Goal: Task Accomplishment & Management: Complete application form

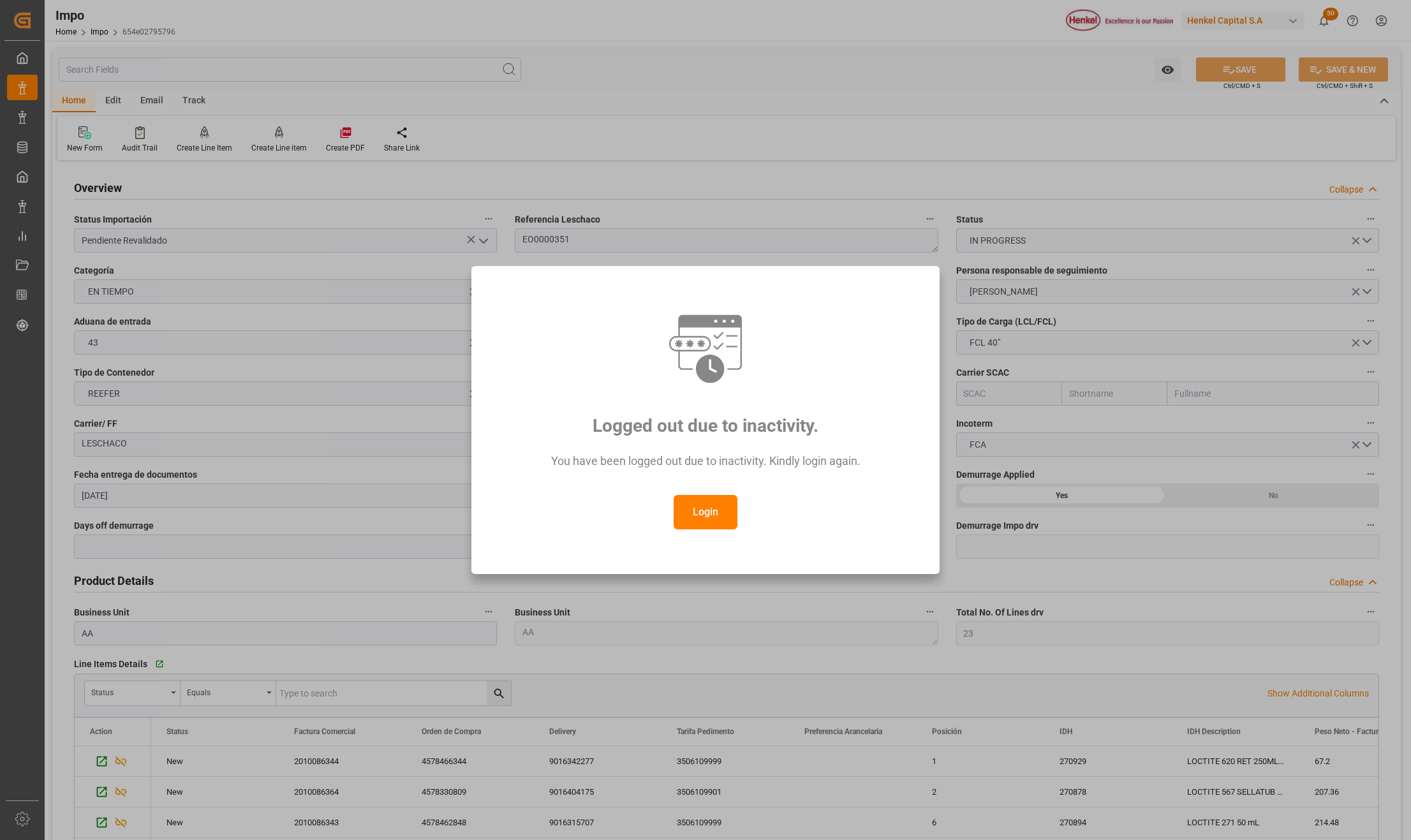
scroll to position [312, 0]
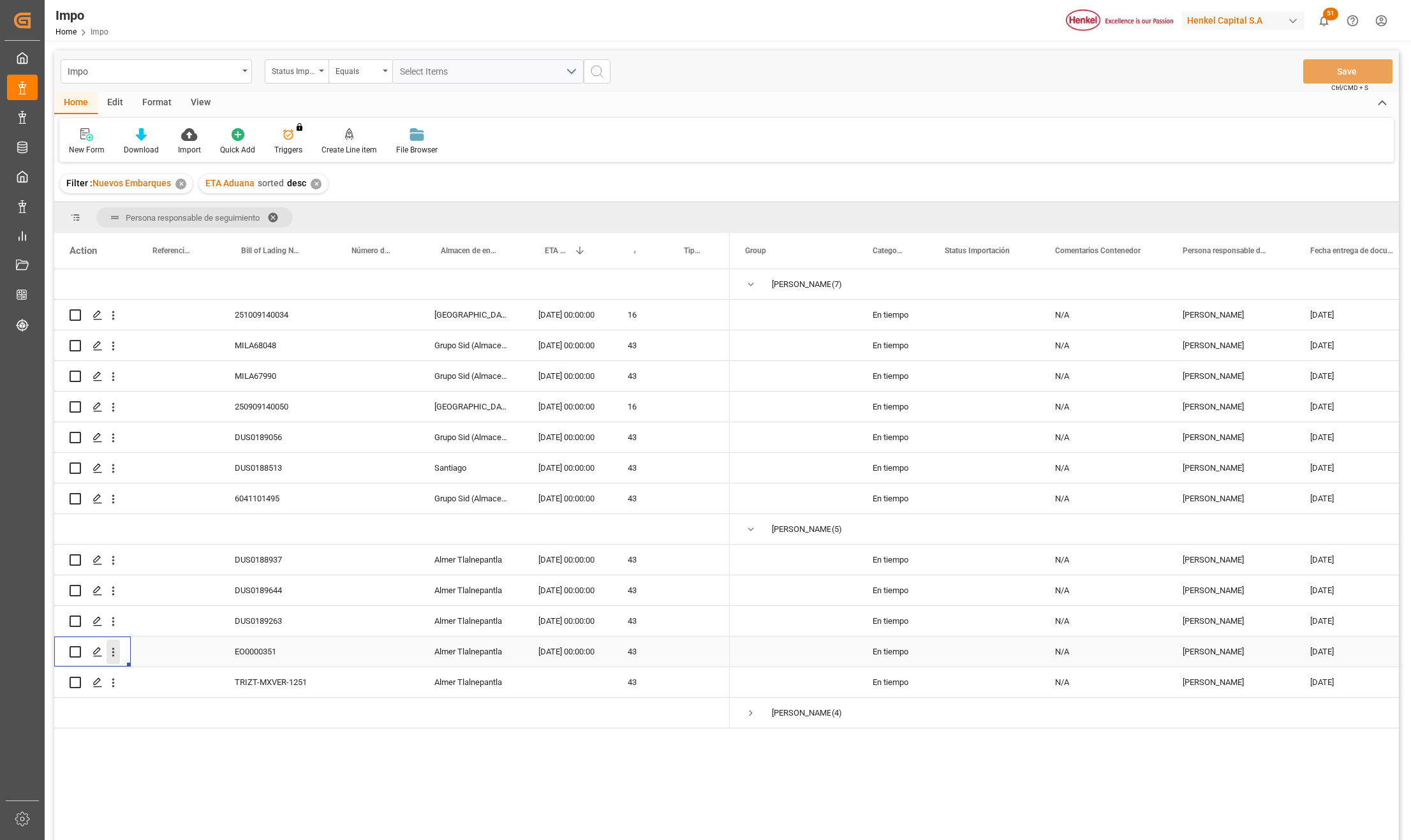
click at [111, 653] on icon "open menu" at bounding box center [113, 652] width 14 height 14
click at [136, 674] on span "Press SPACE to select this row." at bounding box center [128, 678] width 23 height 14
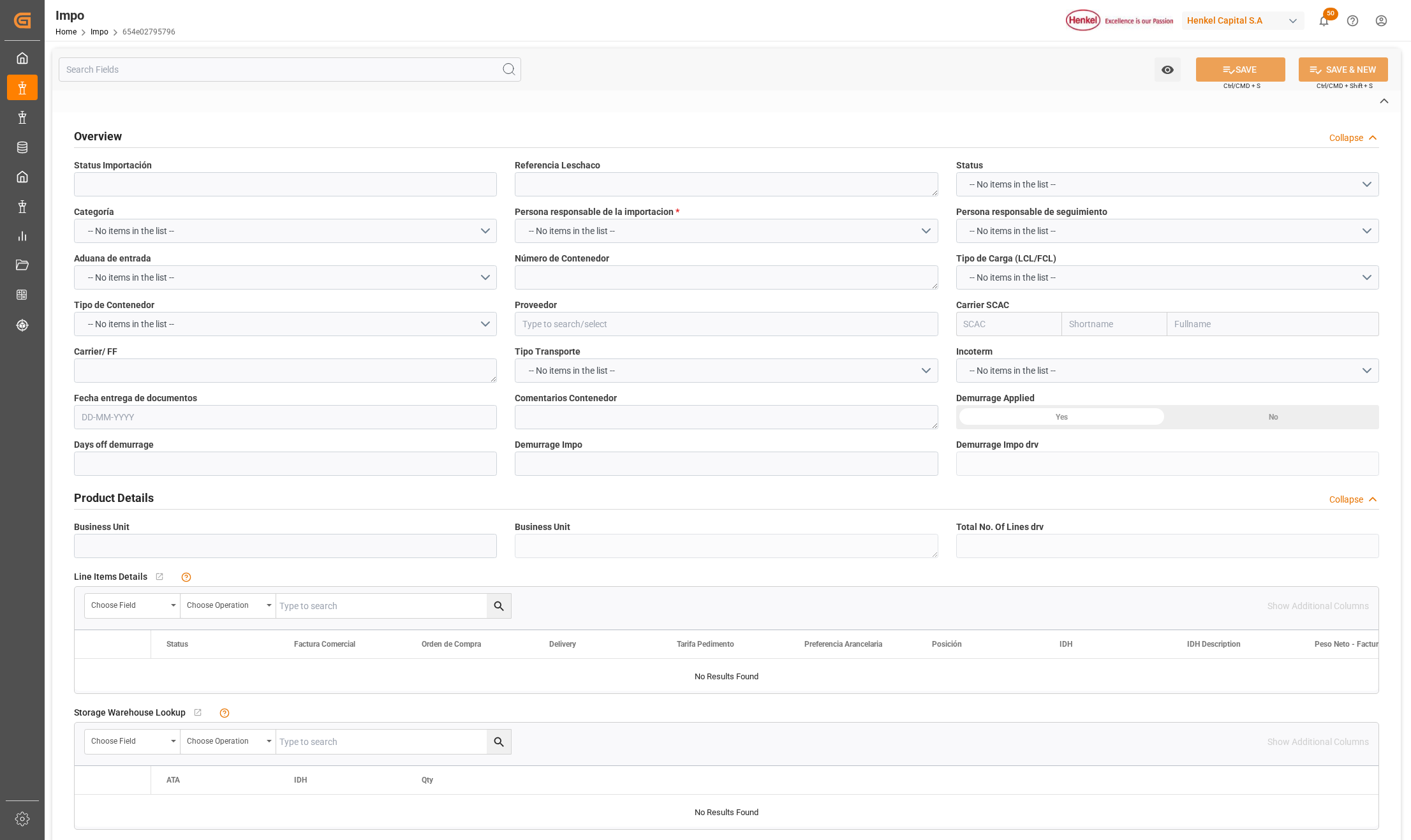
type input "Pendiente Revalidado"
type textarea "EO0000351"
type textarea "ZMOU8910580"
type input "HENKEL GLOBAL SUPPLY CHAIN B.V."
type textarea "LESCHACO"
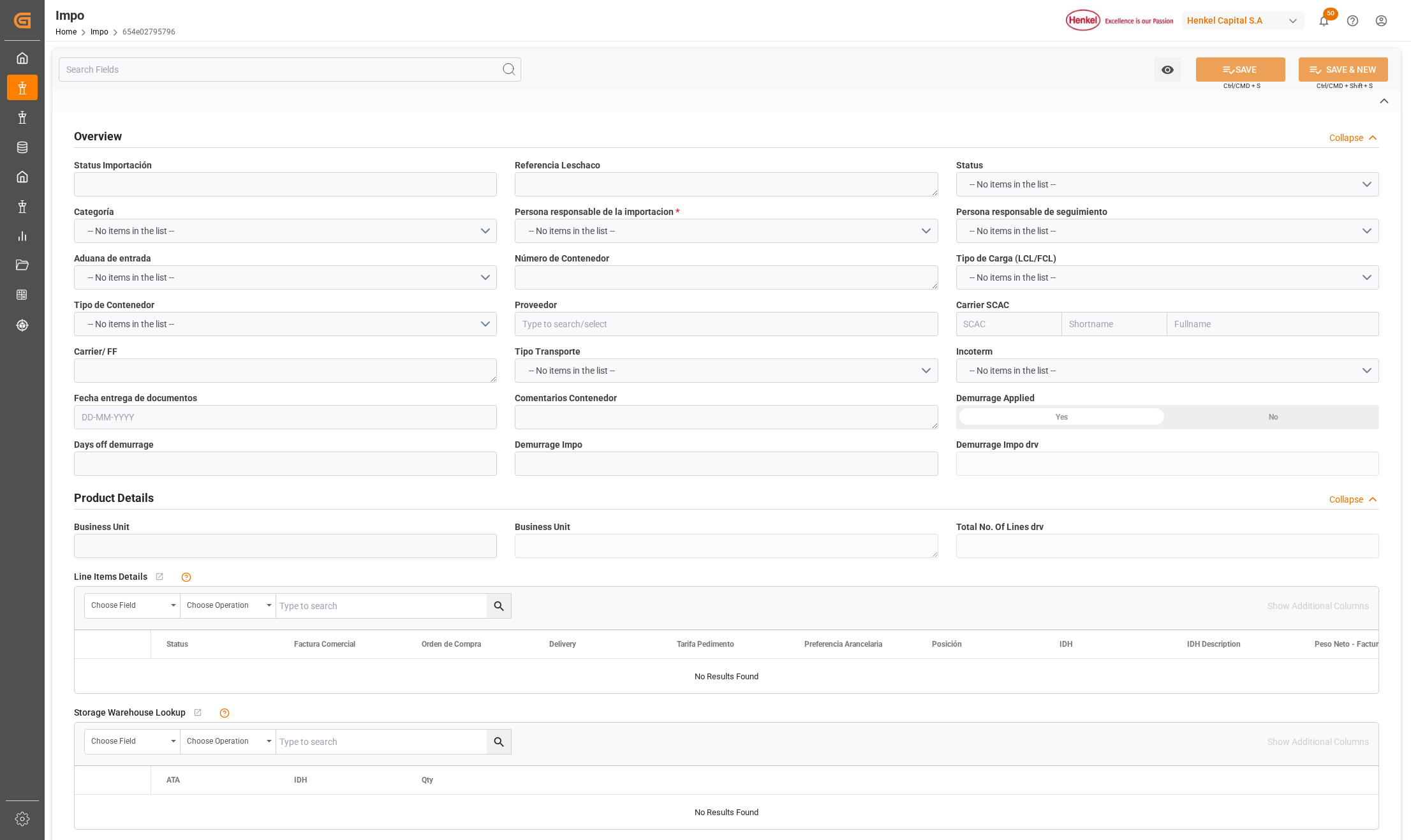
type textarea "N/A"
type input "AA"
type textarea "AA"
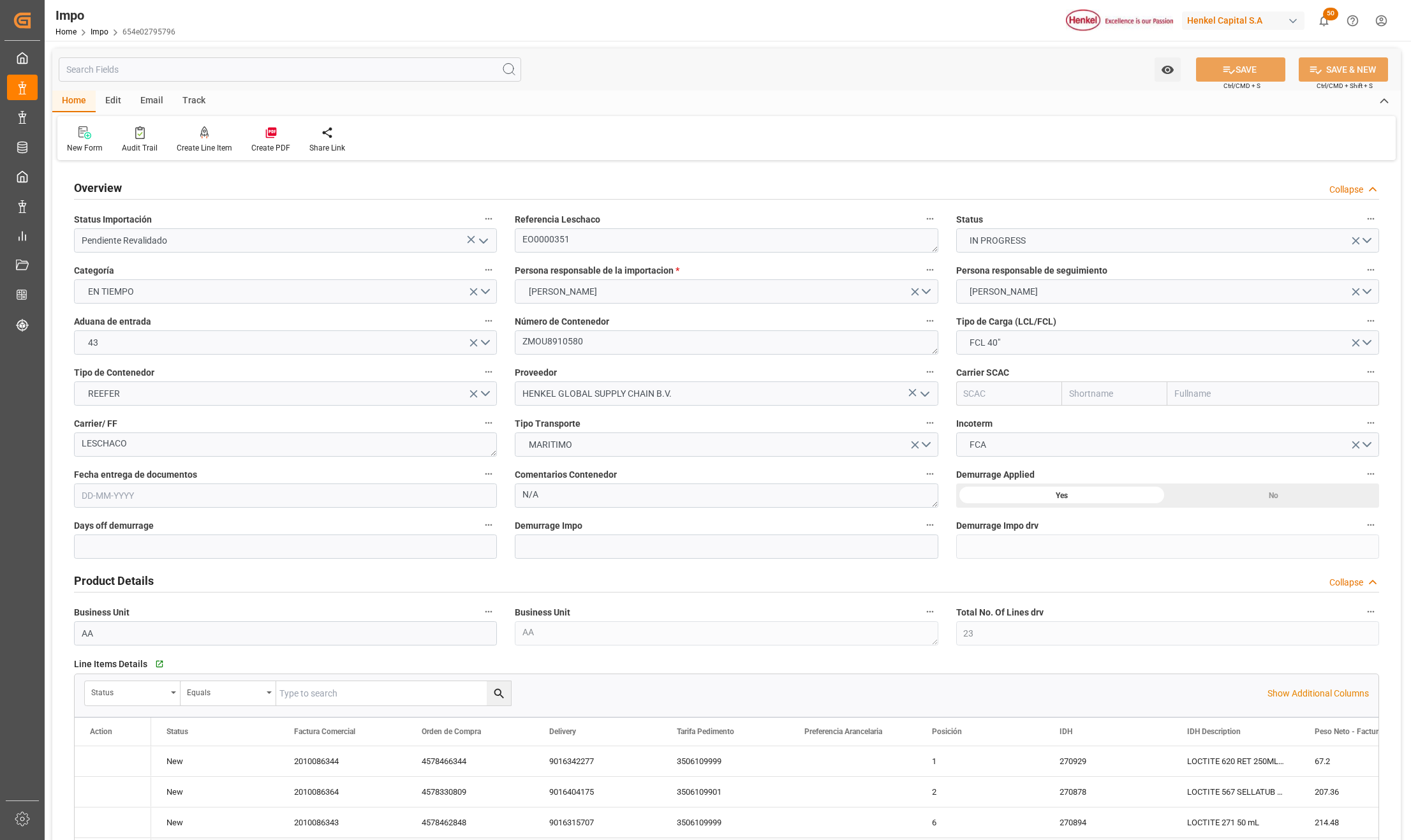
type input "23"
type input "14"
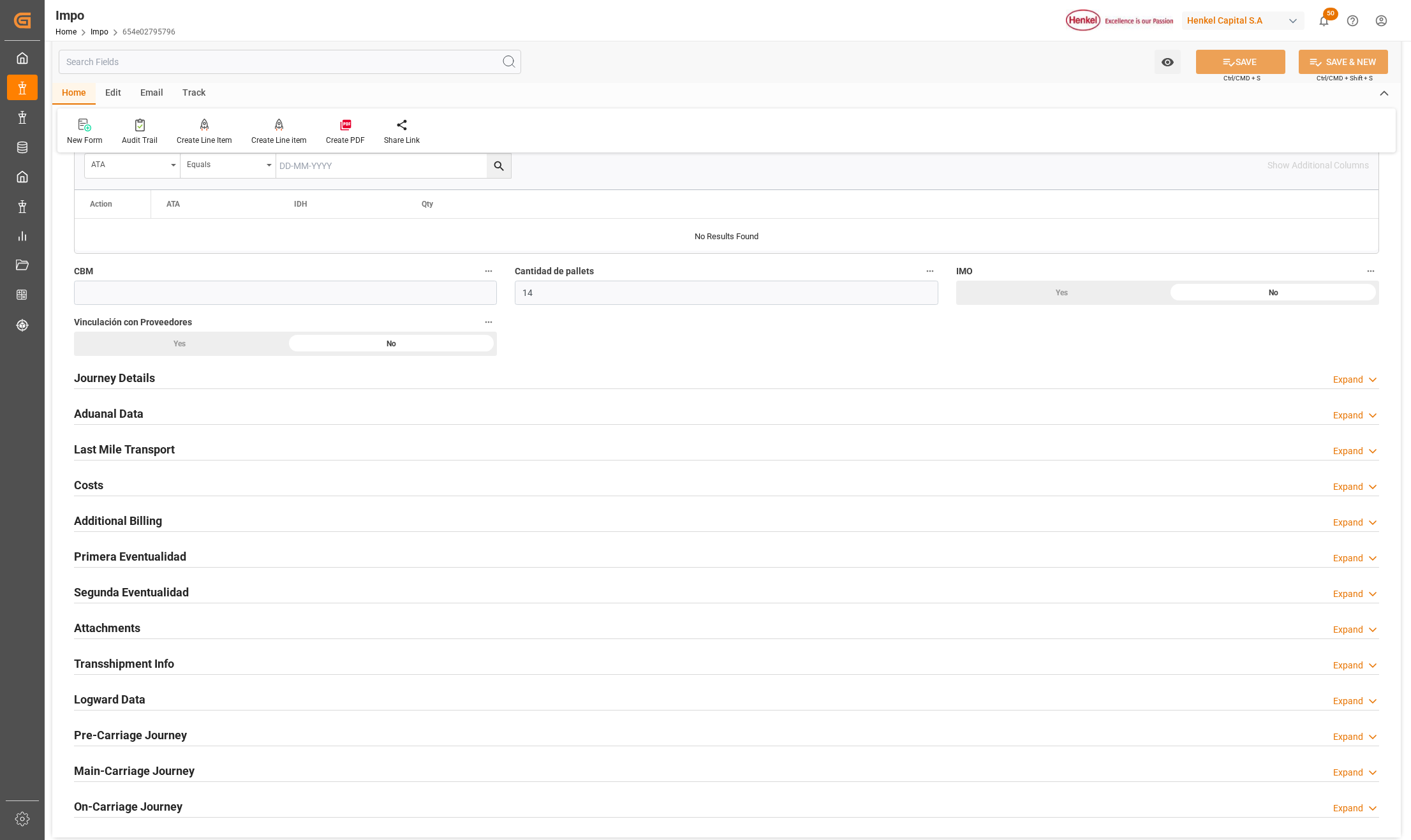
type input "[DATE]"
type input "07-10-2025"
click at [93, 413] on h2 "Aduanal Data" at bounding box center [109, 413] width 70 height 17
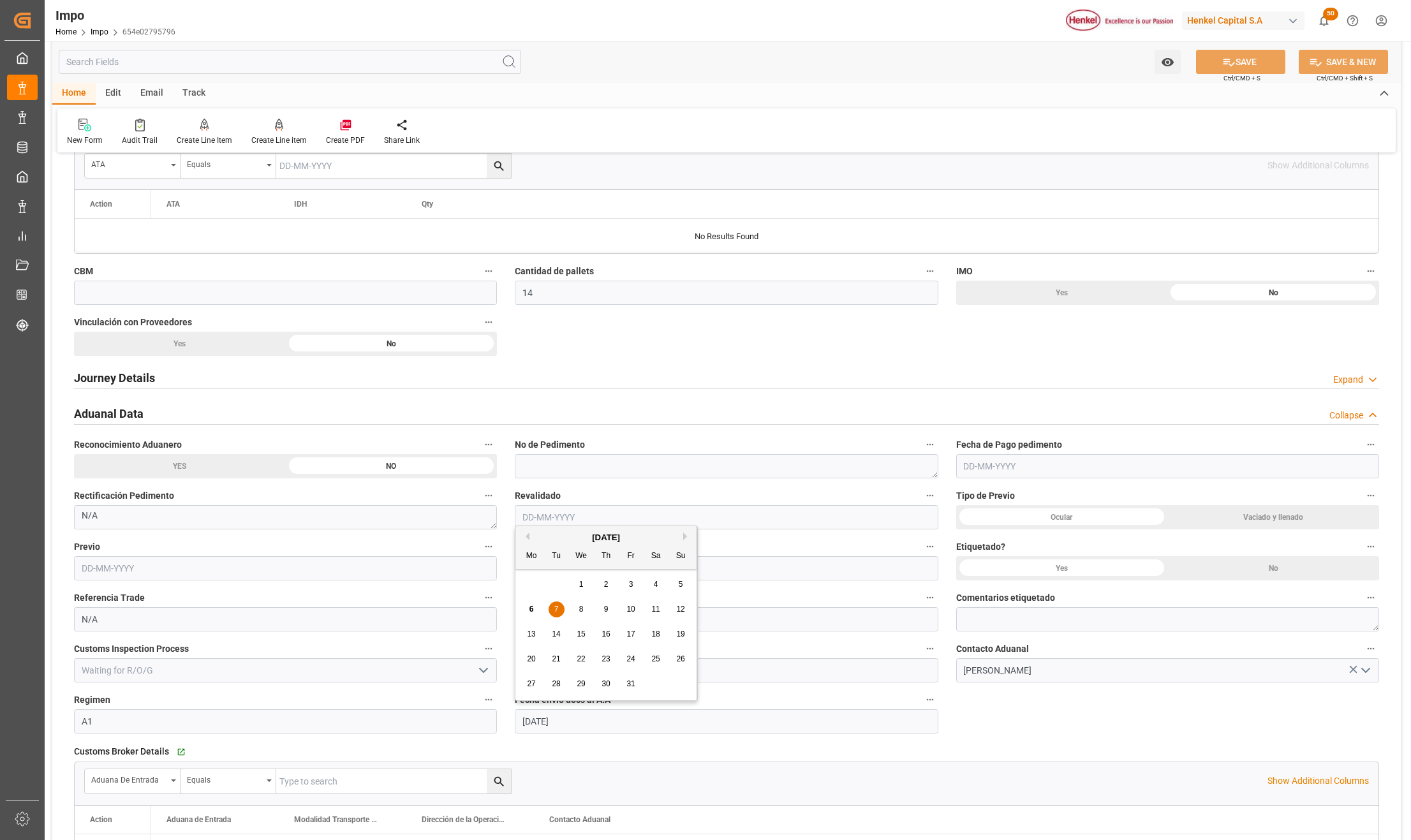
drag, startPoint x: 567, startPoint y: 727, endPoint x: 484, endPoint y: 728, distance: 83.0
click at [484, 728] on div "Overview Collapse Status Importación Pendiente Revalidado Referencia Leschaco E…" at bounding box center [726, 211] width 1348 height 2135
click at [1233, 62] on button "SAVE" at bounding box center [1241, 62] width 89 height 24
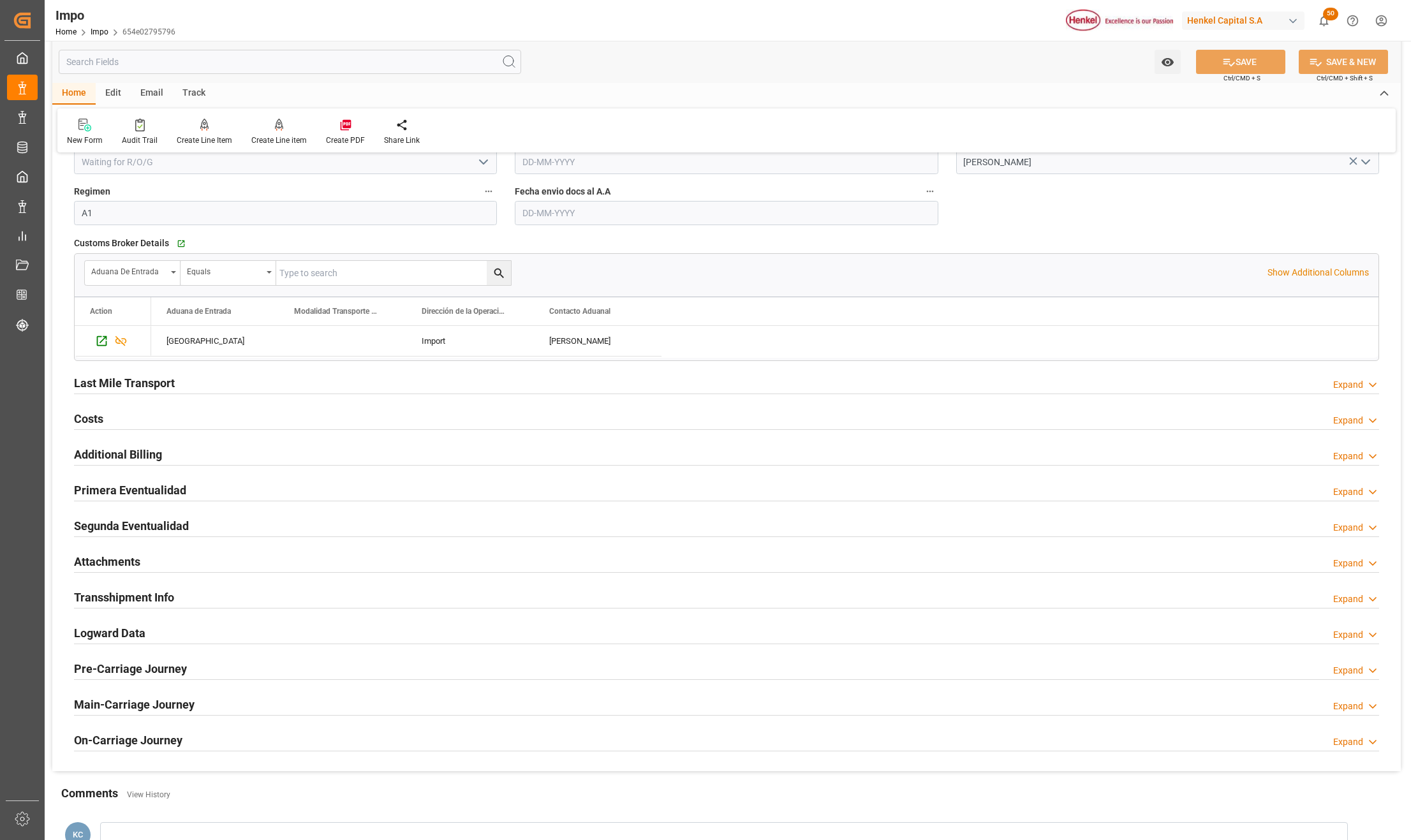
scroll to position [1531, 0]
click at [106, 566] on h2 "Attachments" at bounding box center [107, 559] width 67 height 17
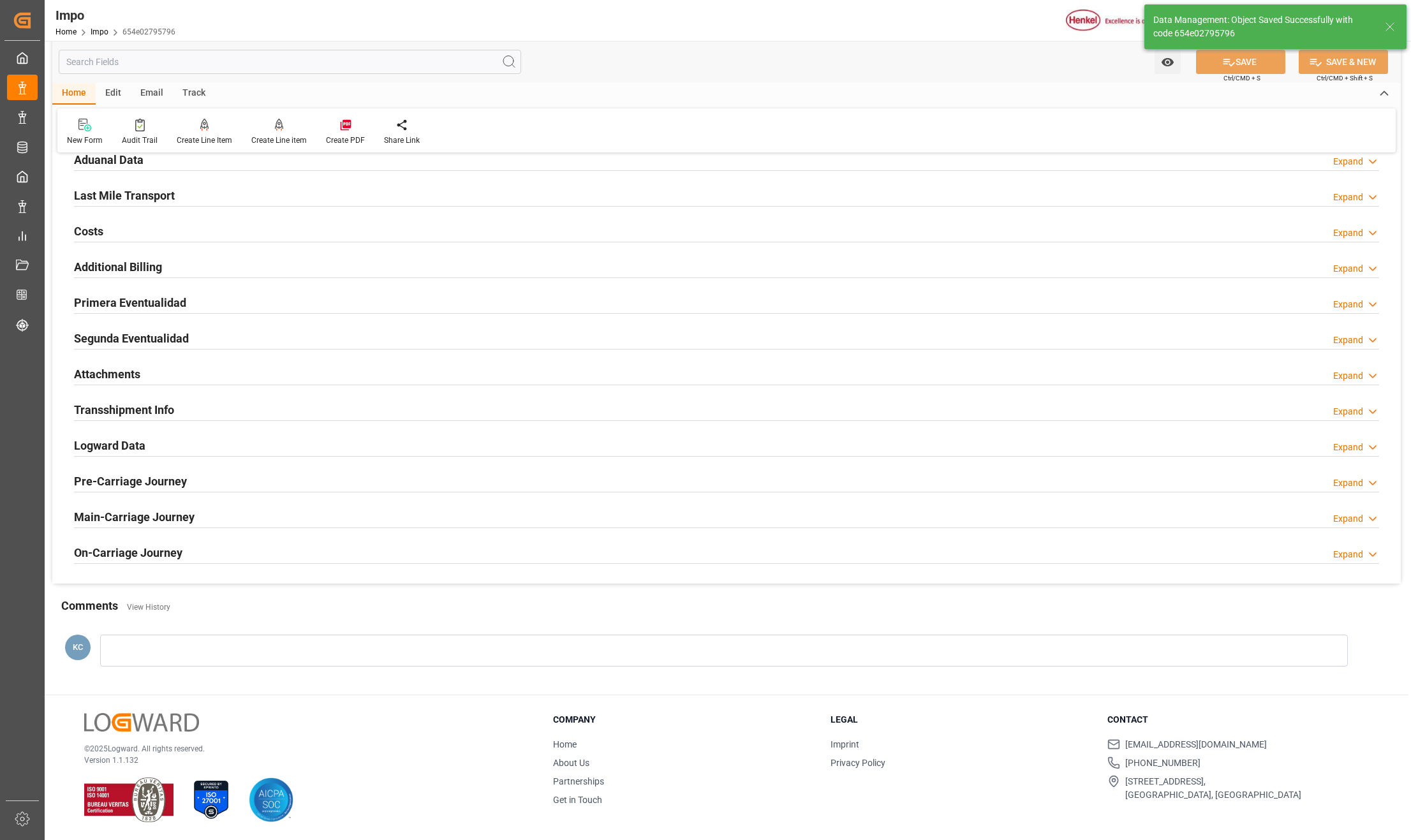
scroll to position [1088, 0]
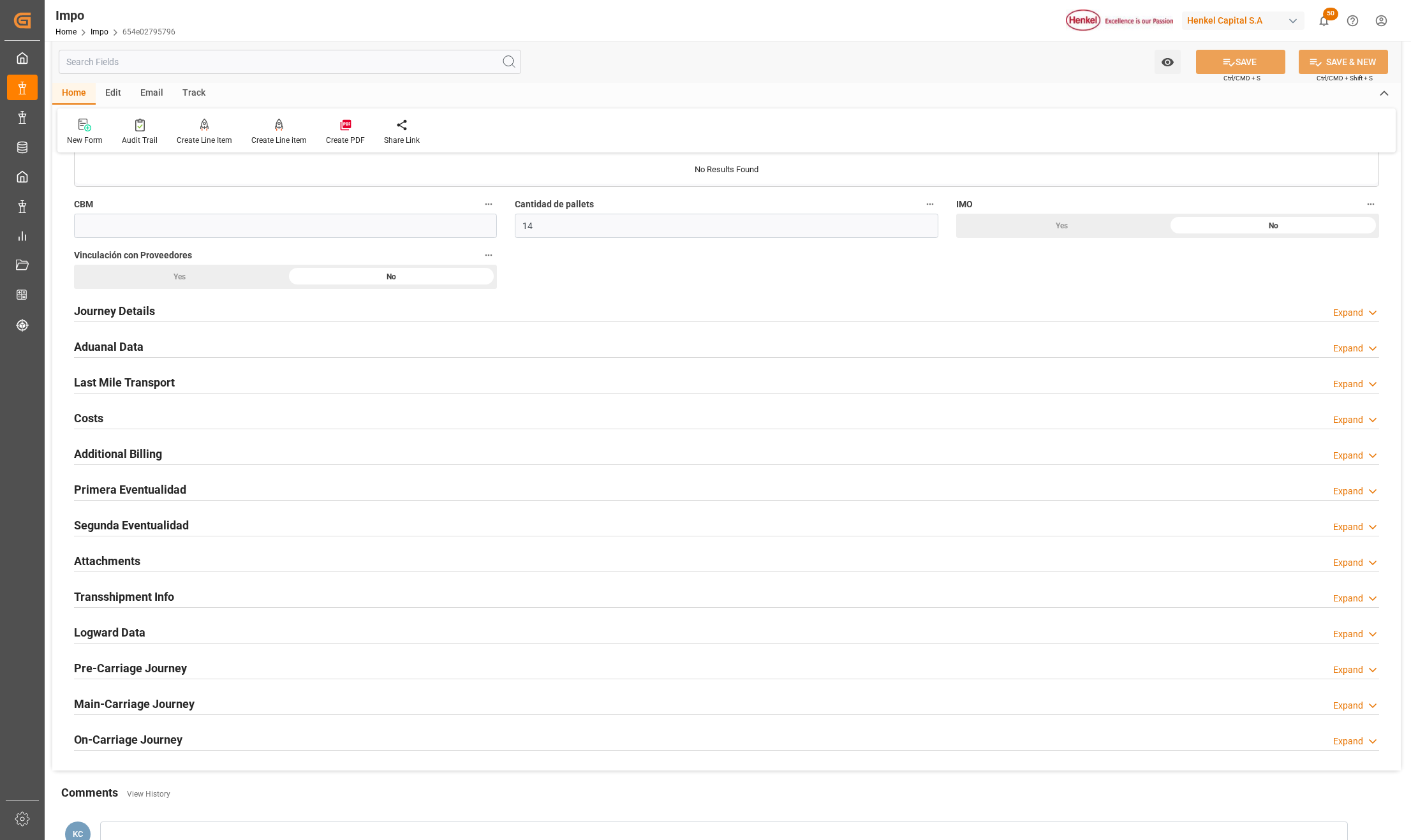
click at [100, 559] on h2 "Attachments" at bounding box center [107, 560] width 67 height 17
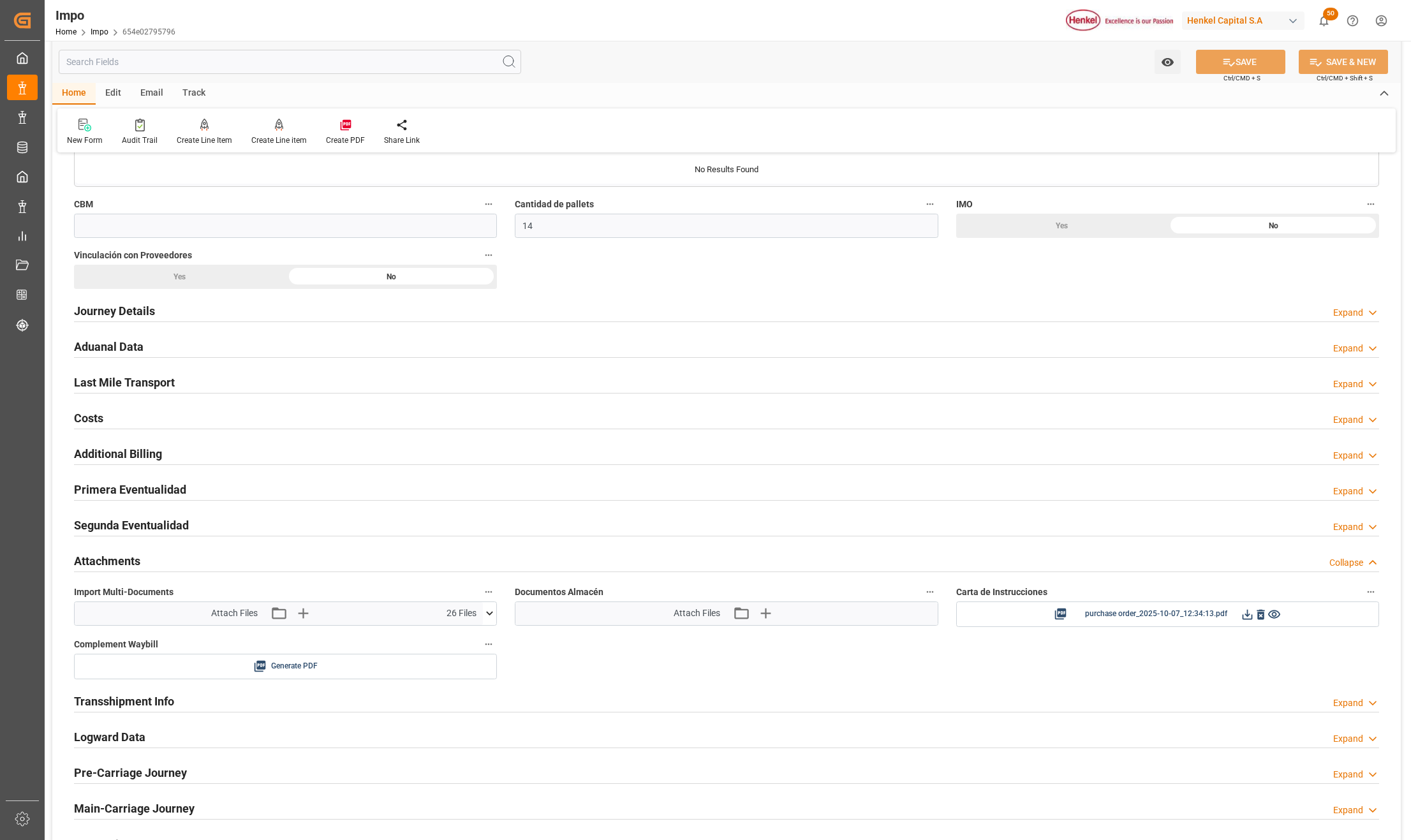
click at [489, 620] on icon at bounding box center [490, 613] width 14 height 14
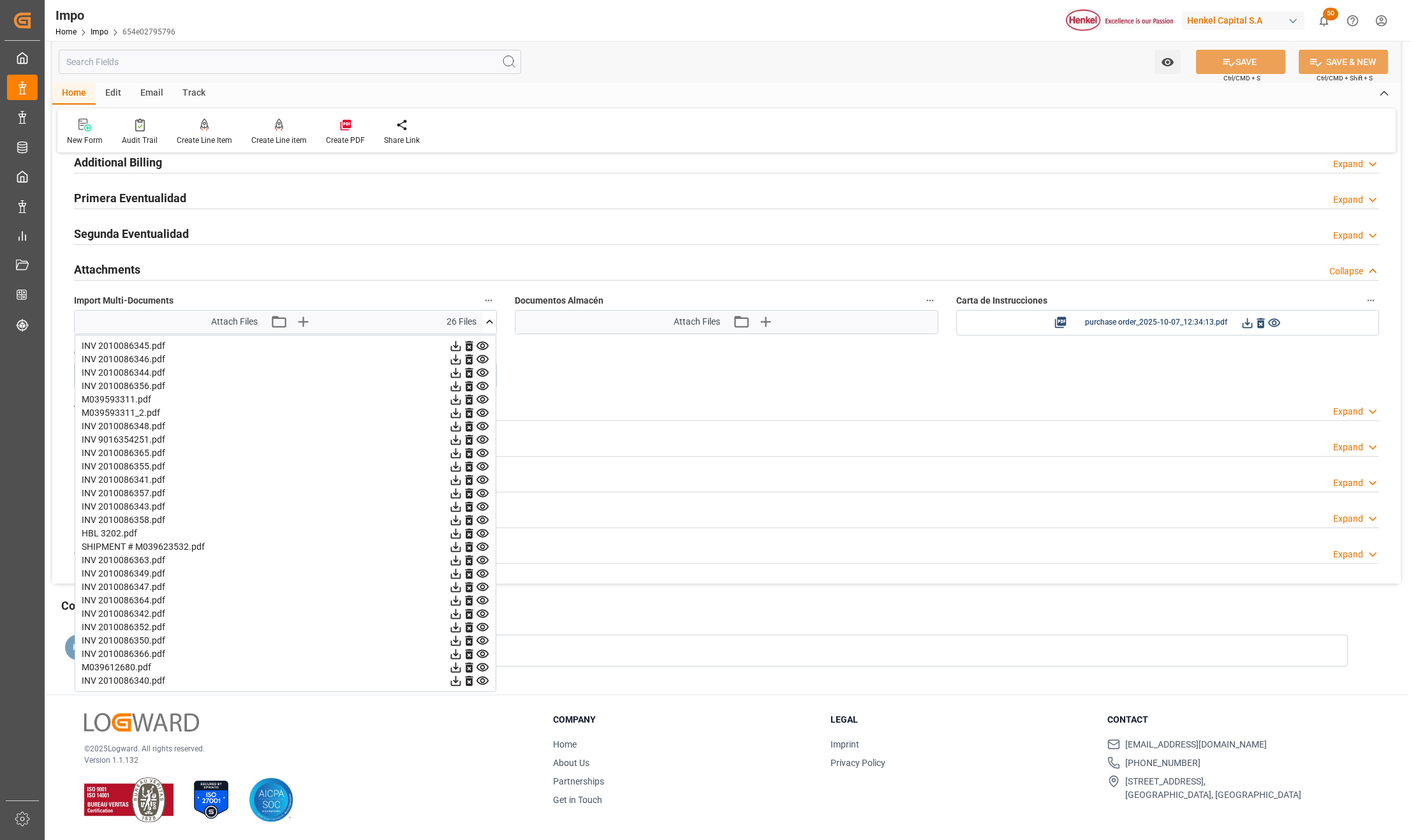
scroll to position [1384, 0]
